Goal: Transaction & Acquisition: Purchase product/service

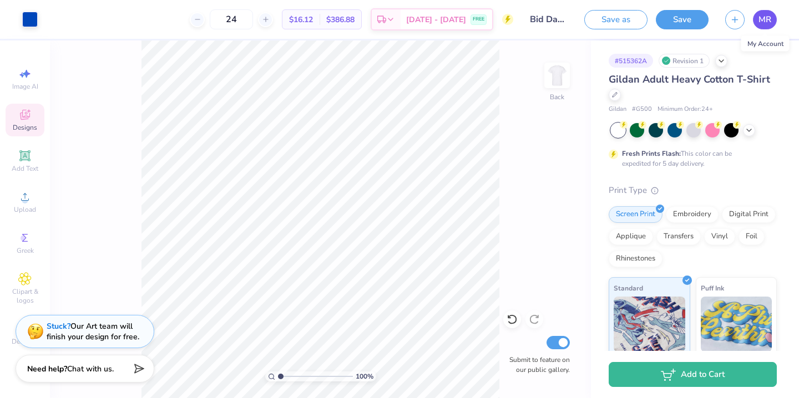
click at [760, 20] on span "MR" at bounding box center [764, 19] width 13 height 13
click at [723, 59] on icon at bounding box center [721, 59] width 9 height 9
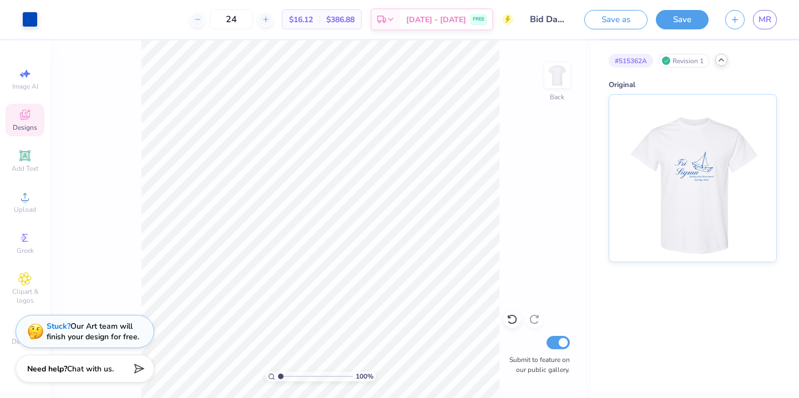
click at [723, 59] on polyline at bounding box center [721, 60] width 4 height 2
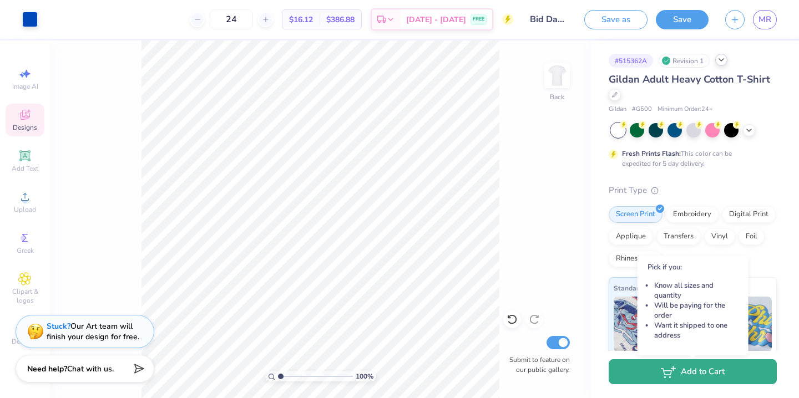
click at [682, 369] on button "Add to Cart" at bounding box center [692, 371] width 168 height 25
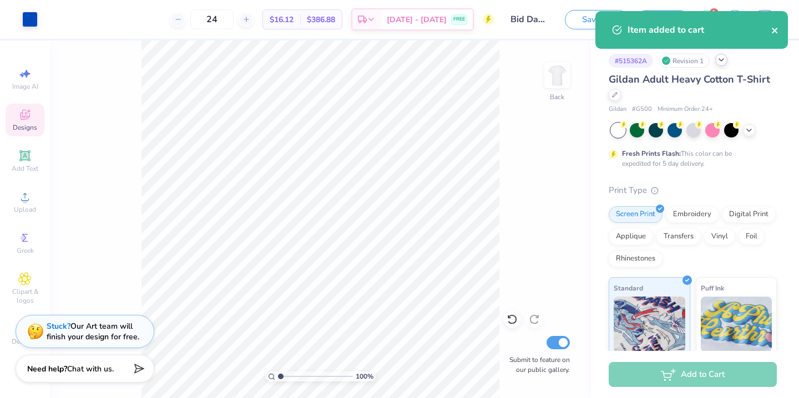
click at [771, 31] on icon "close" at bounding box center [775, 30] width 8 height 9
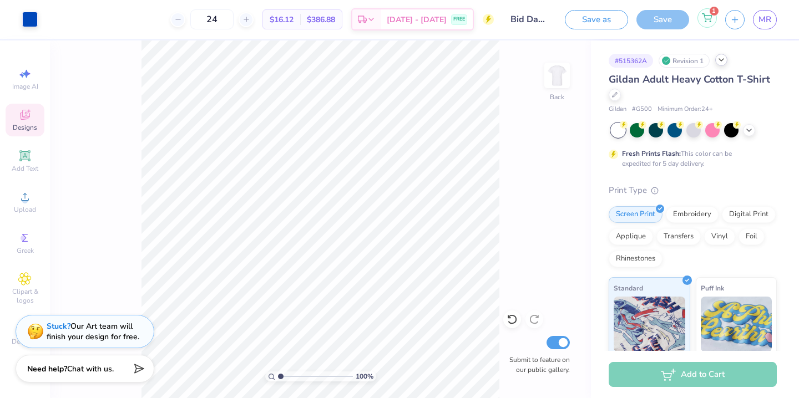
click at [710, 17] on icon at bounding box center [707, 17] width 10 height 9
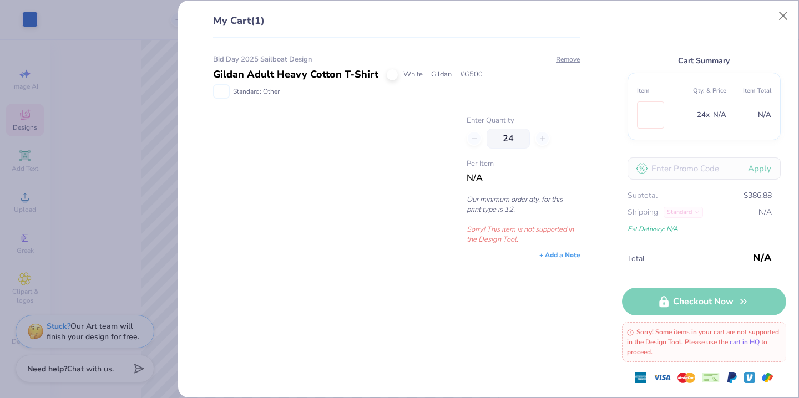
click at [525, 163] on span "Per Item" at bounding box center [522, 164] width 113 height 11
click at [469, 154] on div "Enter Quantity 24 Per Item N/A Our minimum order qty. for this print type is 12…" at bounding box center [522, 179] width 113 height 129
click at [781, 17] on button "Close" at bounding box center [783, 16] width 21 height 21
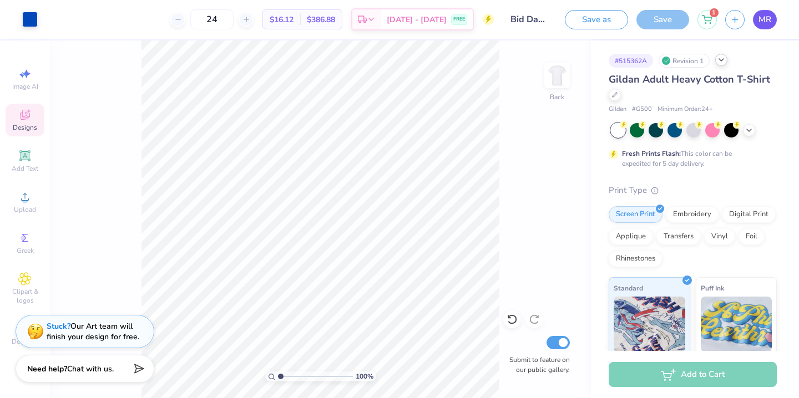
click at [763, 21] on span "MR" at bounding box center [764, 19] width 13 height 13
